Goal: Go to known website: Access a specific website the user already knows

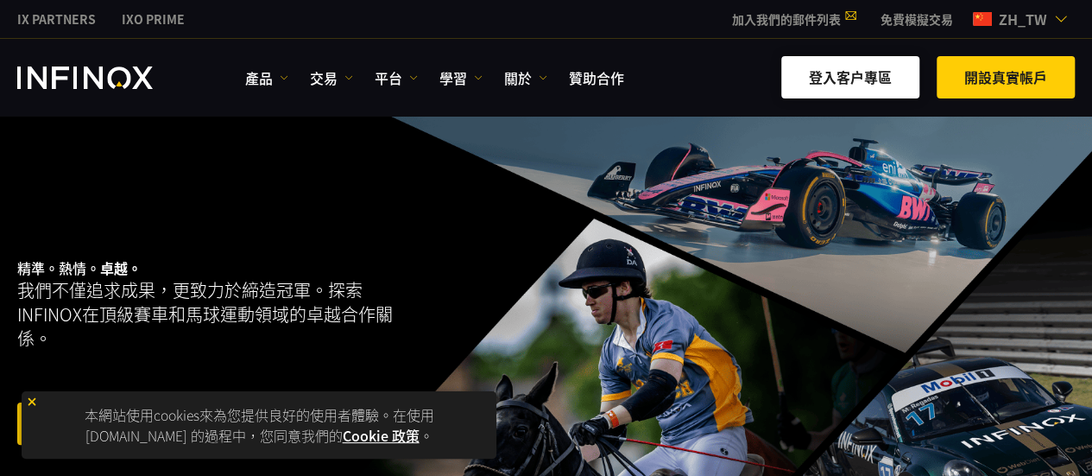
click at [882, 86] on link "登入客户專區" at bounding box center [850, 77] width 138 height 42
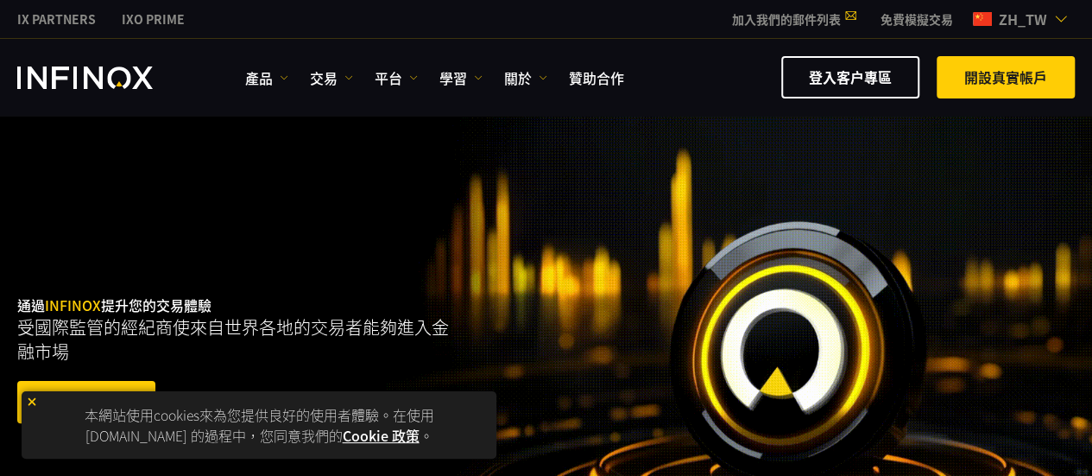
click at [897, 168] on div "通過 INFINOX 提升您的交易體驗 受國際監管的經紀商使來自世界各地的交易者能夠進入金融市場 開設真實帳戶 優秀的 - 4.4 分（滿分 5 分）基於 5…" at bounding box center [546, 361] width 1092 height 490
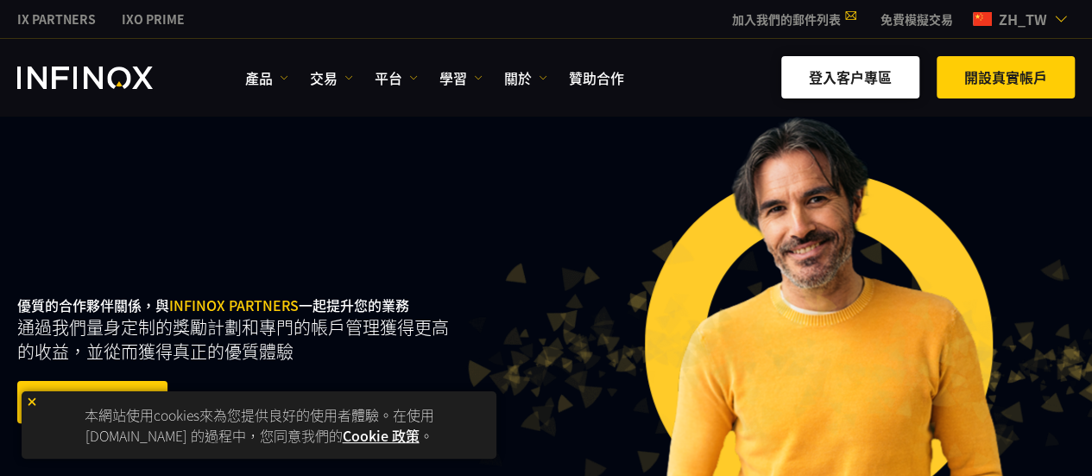
click at [822, 88] on link "登入客户專區" at bounding box center [850, 77] width 138 height 42
